Goal: Task Accomplishment & Management: Complete application form

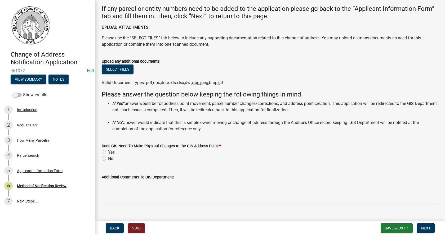
scroll to position [183, 0]
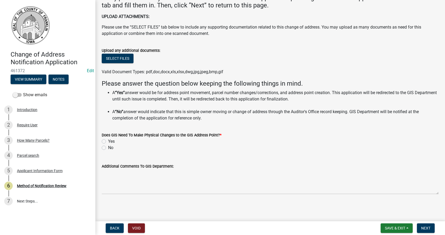
click at [108, 148] on label "No" at bounding box center [110, 148] width 5 height 6
click at [108, 148] on input "No" at bounding box center [109, 146] width 3 height 3
radio input "true"
click at [425, 229] on span "Next" at bounding box center [425, 228] width 9 height 4
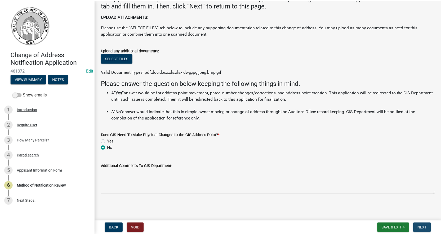
scroll to position [0, 0]
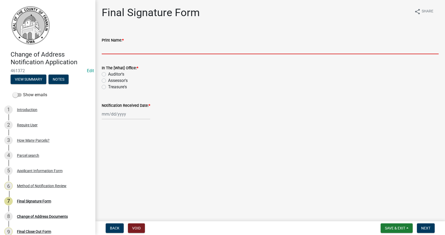
click at [103, 51] on input "Print Name: *" at bounding box center [270, 48] width 337 height 11
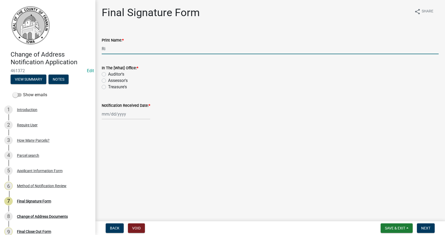
type input "R"
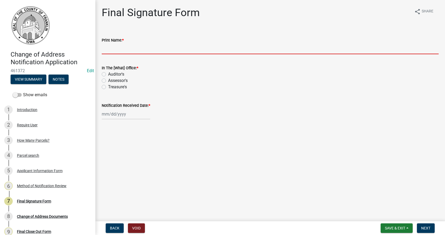
click at [103, 51] on input "Print Name: *" at bounding box center [270, 48] width 337 height 11
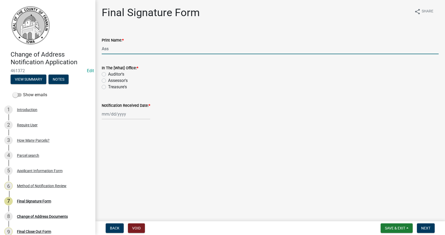
type input "Assessor"
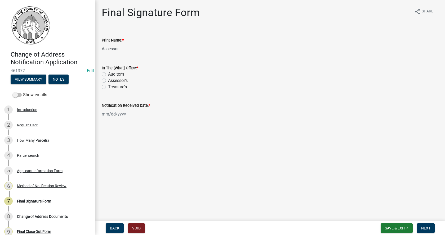
click at [108, 80] on label "Assessor's" at bounding box center [118, 81] width 20 height 6
click at [108, 80] on input "Assessor's" at bounding box center [109, 79] width 3 height 3
radio input "true"
click at [116, 116] on div at bounding box center [126, 114] width 48 height 11
select select "8"
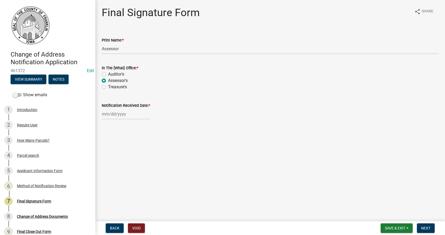
select select "2025"
click at [108, 159] on div "11" at bounding box center [107, 159] width 8 height 8
type input "[DATE]"
click at [427, 227] on span "Next" at bounding box center [425, 228] width 9 height 4
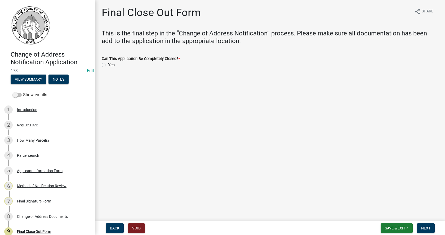
click at [108, 65] on label "Yes" at bounding box center [111, 65] width 7 height 6
click at [108, 65] on input "Yes" at bounding box center [109, 63] width 3 height 3
radio input "true"
click at [424, 226] on span "Next" at bounding box center [425, 228] width 9 height 4
